Goal: Register for event/course

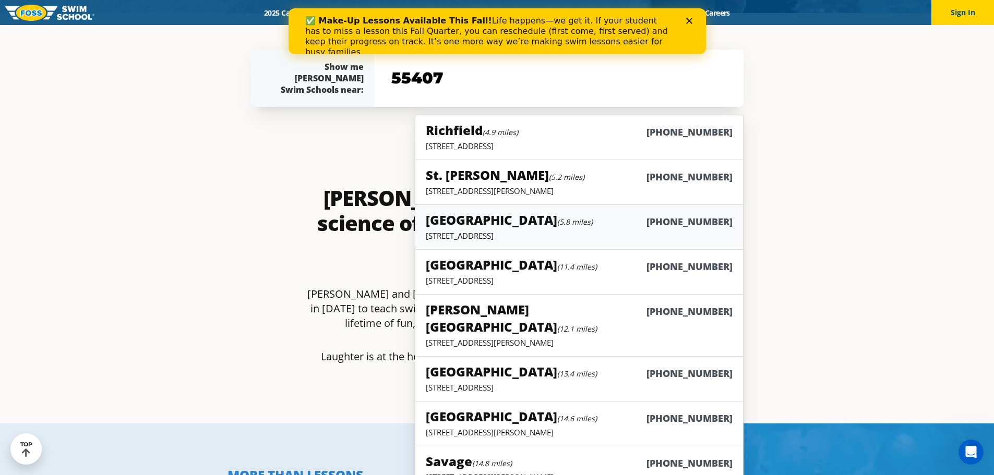
scroll to position [462, 0]
drag, startPoint x: 460, startPoint y: 80, endPoint x: 367, endPoint y: 80, distance: 93.4
click at [367, 80] on div "Show me Foss Swim Schools near: The Foss Swim School near me: Not yours? 55407 …" at bounding box center [497, 78] width 492 height 57
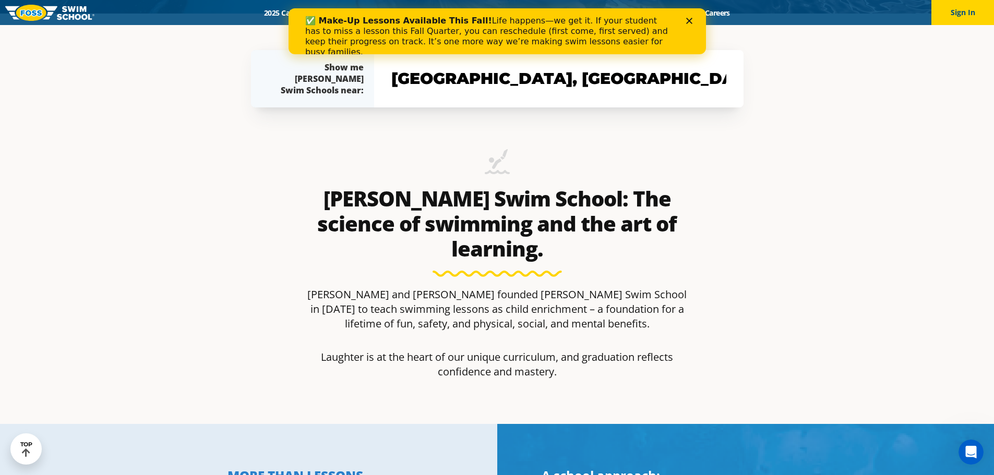
click at [613, 86] on input "richfield, MN" at bounding box center [559, 79] width 340 height 30
drag, startPoint x: 613, startPoint y: 86, endPoint x: 371, endPoint y: 72, distance: 242.4
drag, startPoint x: 371, startPoint y: 72, endPoint x: 639, endPoint y: 84, distance: 267.8
click at [639, 84] on input "richfield, MN" at bounding box center [559, 79] width 340 height 30
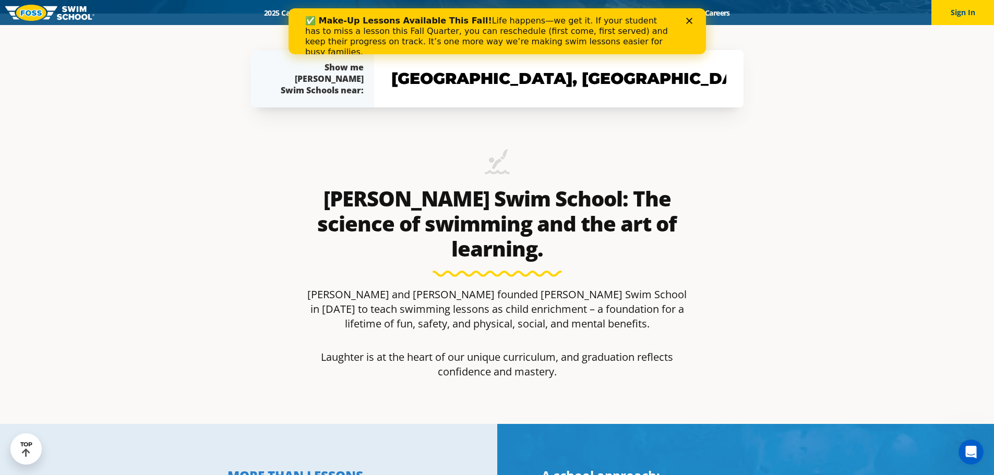
click at [639, 84] on input "richfield, MN" at bounding box center [559, 79] width 340 height 30
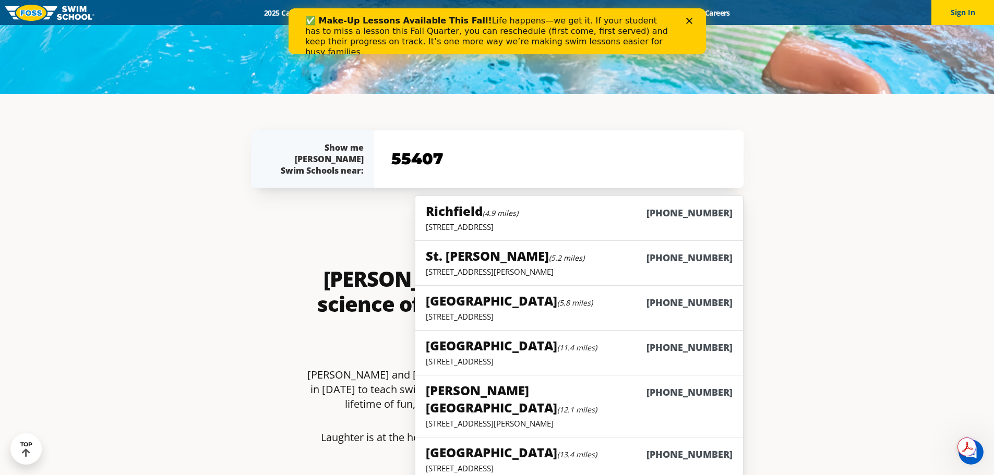
scroll to position [380, 0]
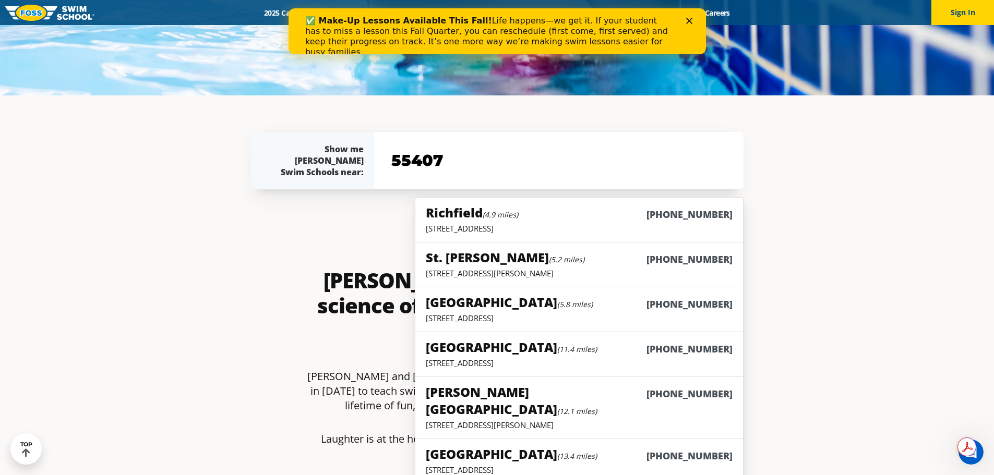
type input "55407"
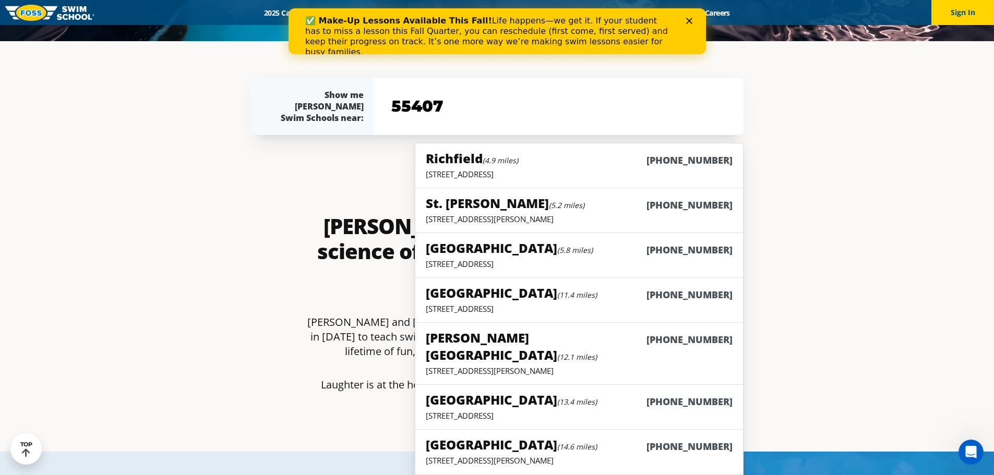
scroll to position [460, 0]
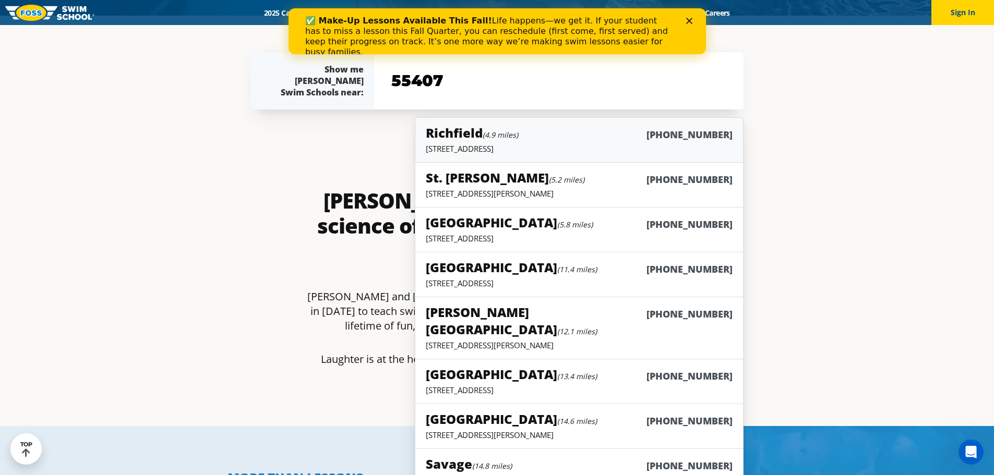
click at [611, 135] on div "Richfield (4.9 miles) (952) 592-3677" at bounding box center [579, 133] width 306 height 19
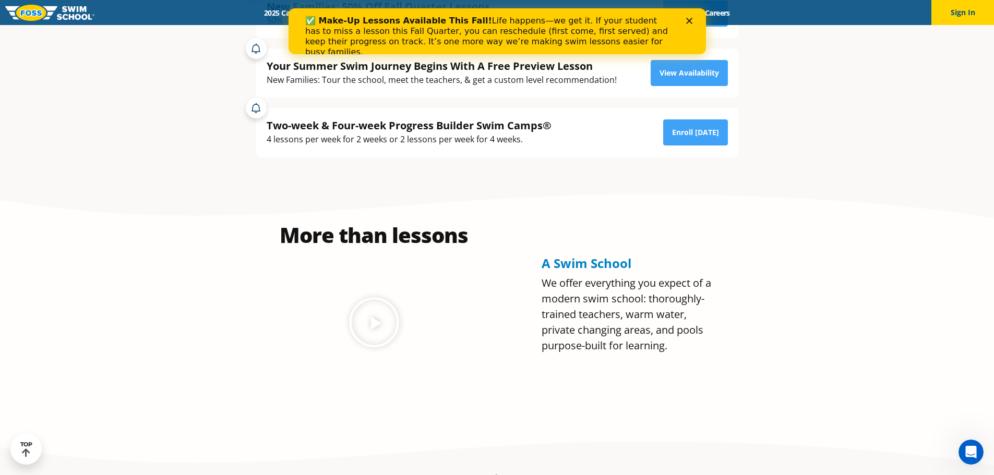
scroll to position [370, 0]
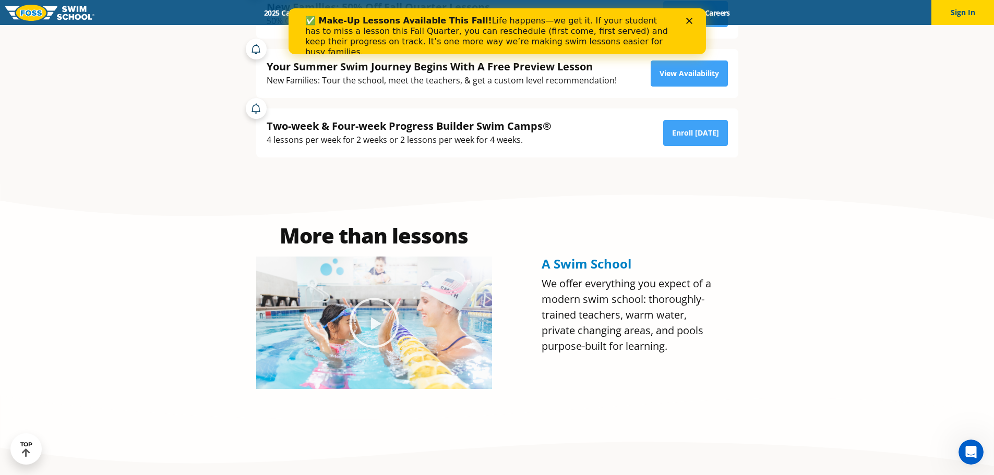
click at [552, 147] on div "Two-week & Four-week Progress Builder Swim Camps® 4 lessons per week for 2 week…" at bounding box center [497, 133] width 461 height 28
click at [474, 128] on div "Two-week & Four-week Progress Builder Swim Camps®" at bounding box center [409, 126] width 285 height 14
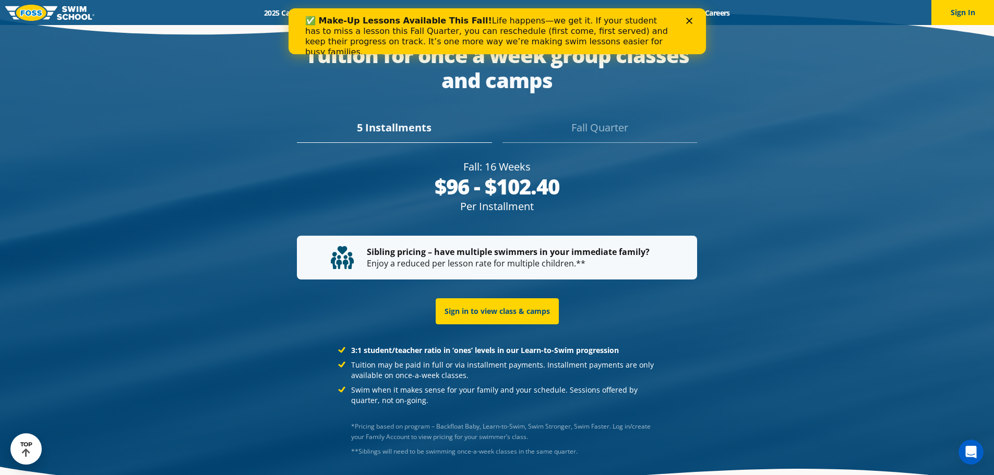
scroll to position [2050, 0]
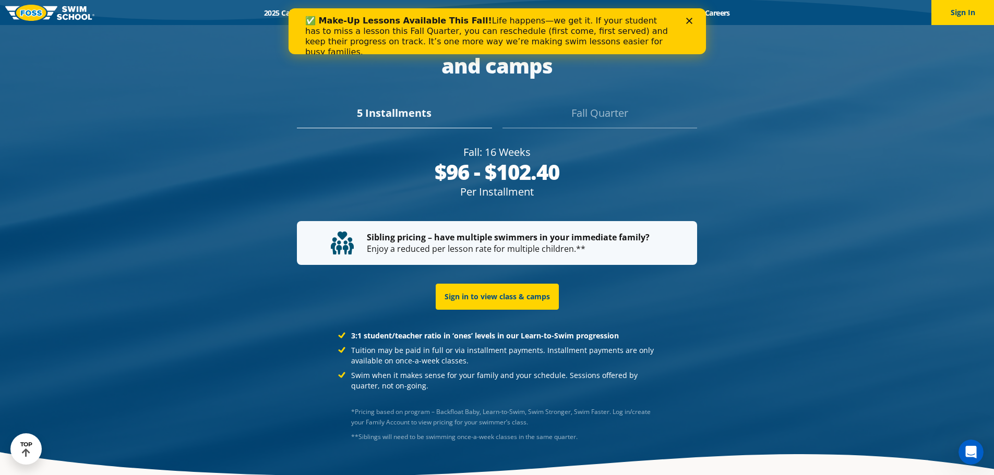
drag, startPoint x: 455, startPoint y: 163, endPoint x: 491, endPoint y: 189, distance: 44.4
click at [491, 189] on div "Fall: 16 Weeks $96 - $102.40 Per Installment $480 - $512 Fall Quarter" at bounding box center [497, 175] width 410 height 76
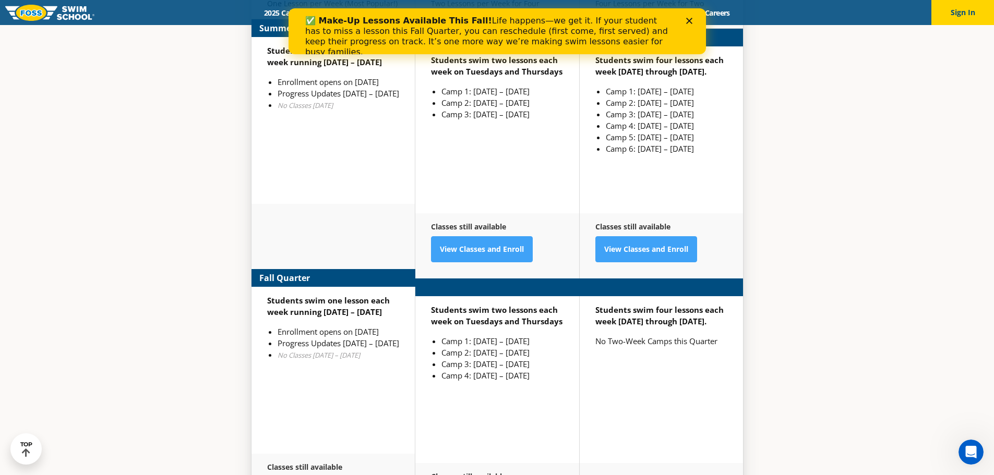
scroll to position [2764, 0]
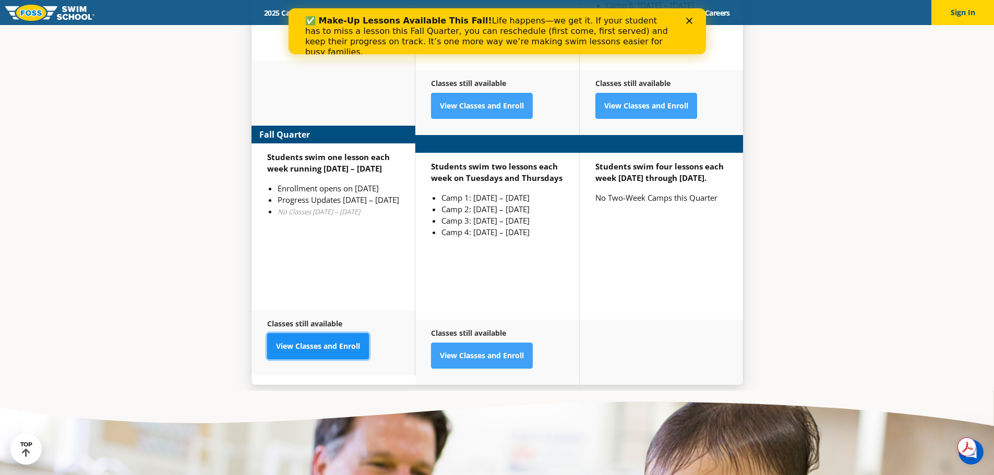
click at [318, 333] on link "View Classes and Enroll" at bounding box center [318, 346] width 102 height 26
